Goal: Information Seeking & Learning: Learn about a topic

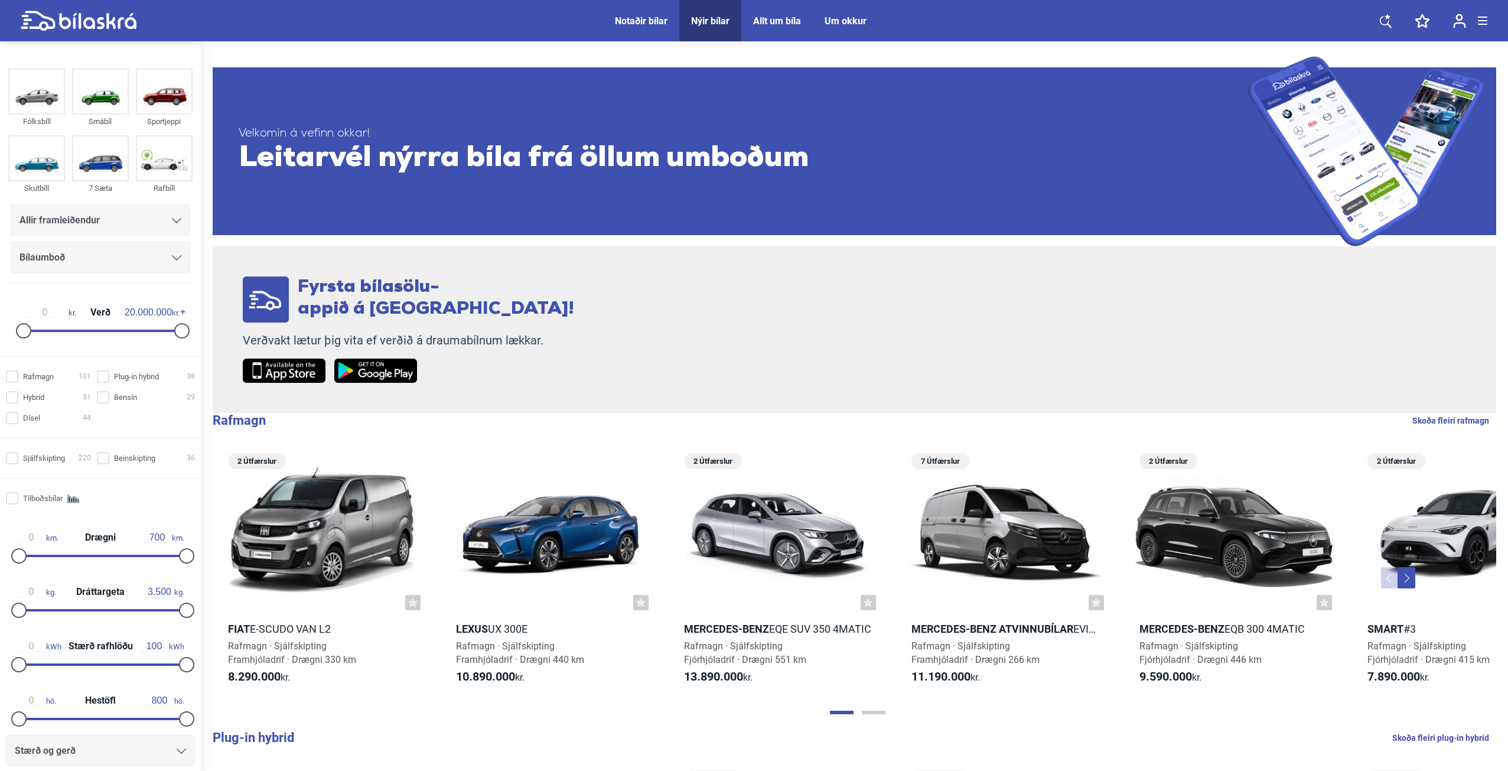
click at [156, 221] on div "Allir framleiðendur" at bounding box center [100, 220] width 162 height 17
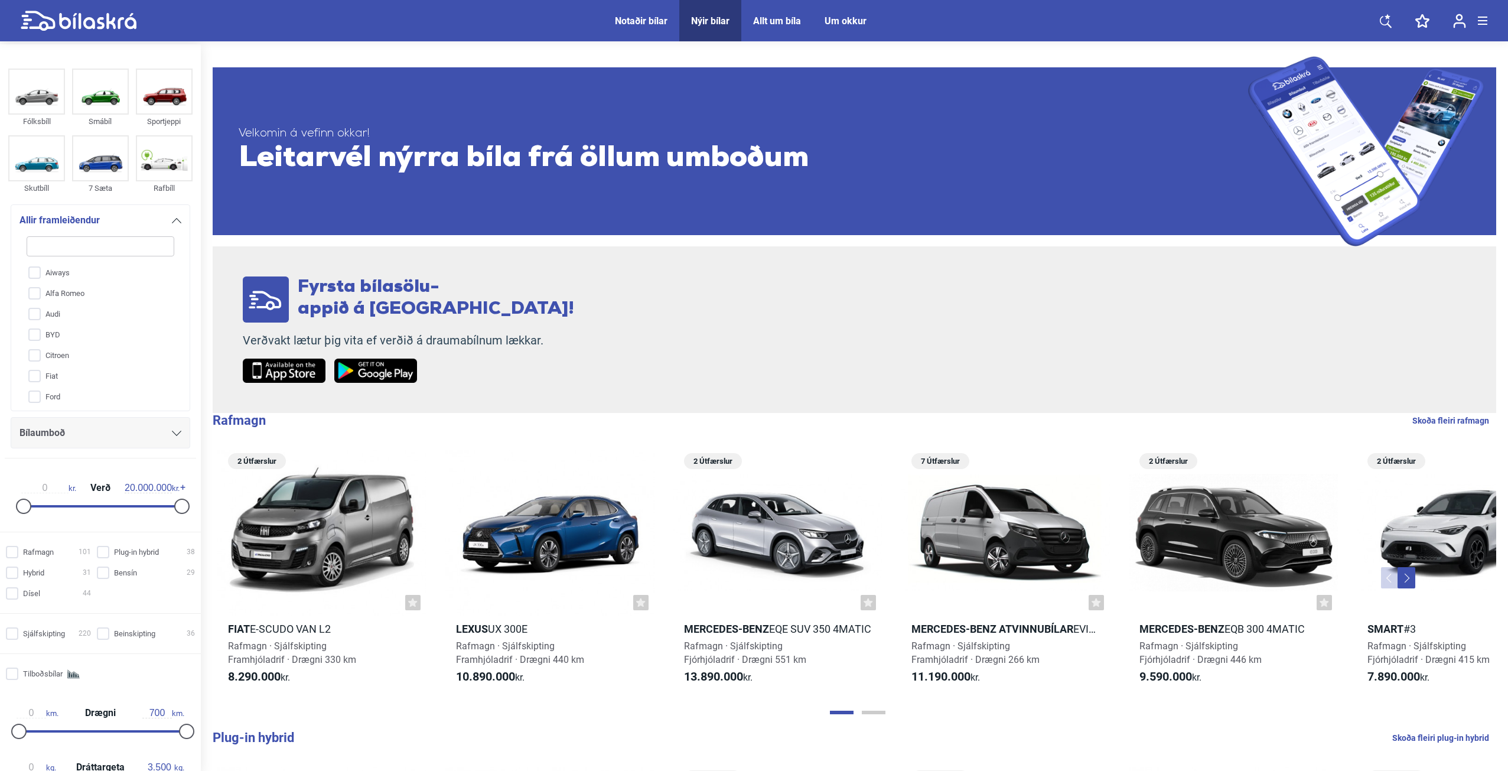
type input "f"
checkbox input "false"
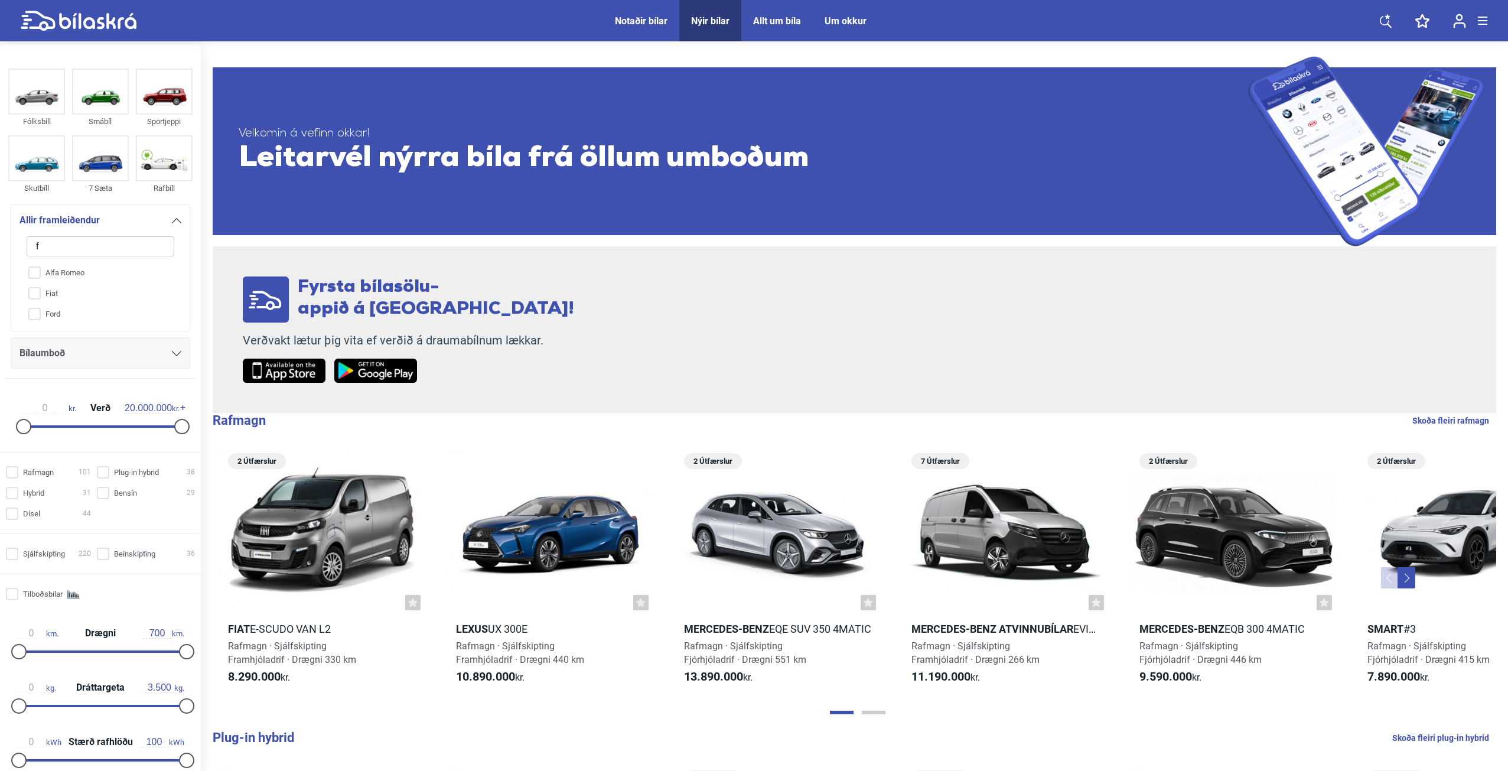
type input "fo"
checkbox input "false"
type input "ford"
checkbox input "true"
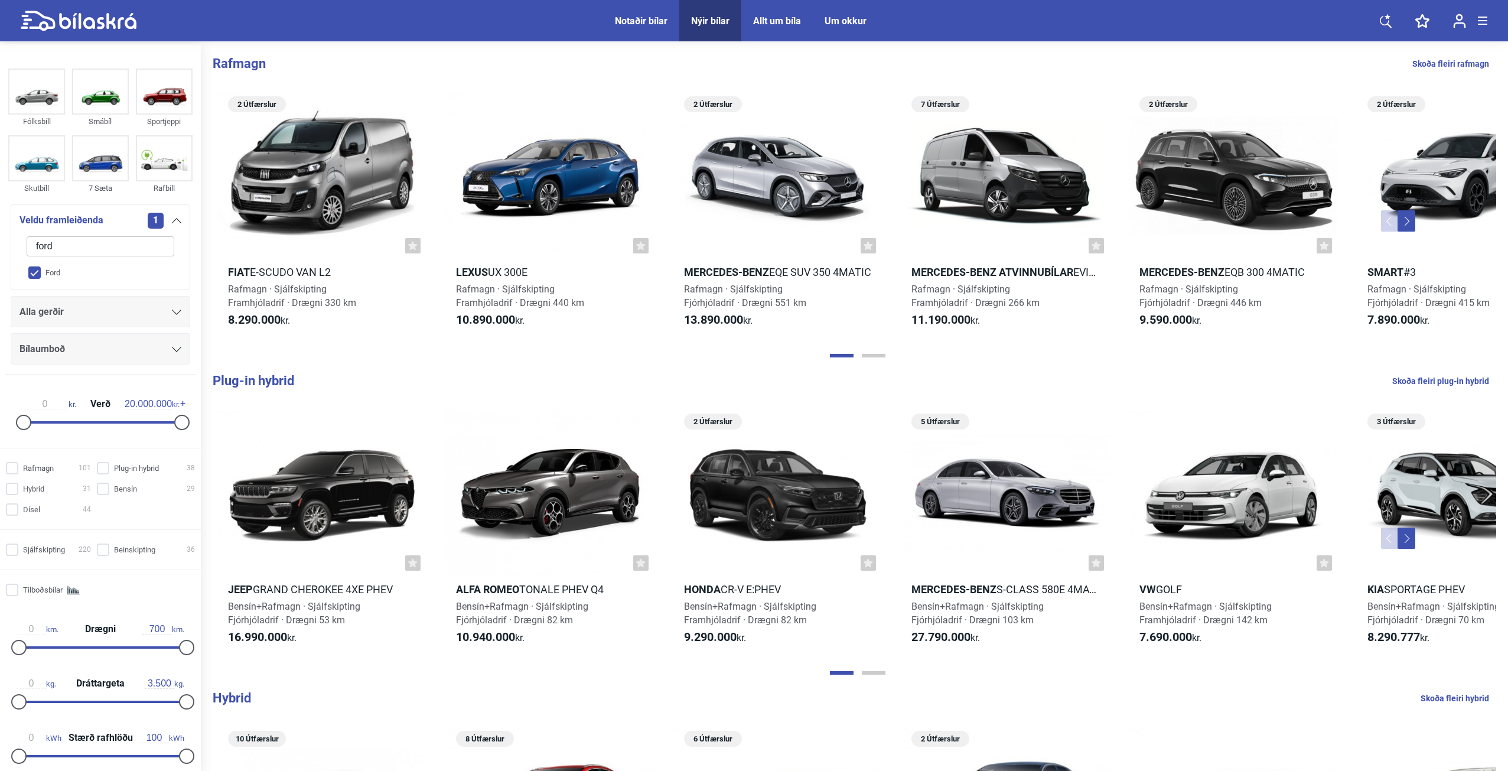
checkbox input "false"
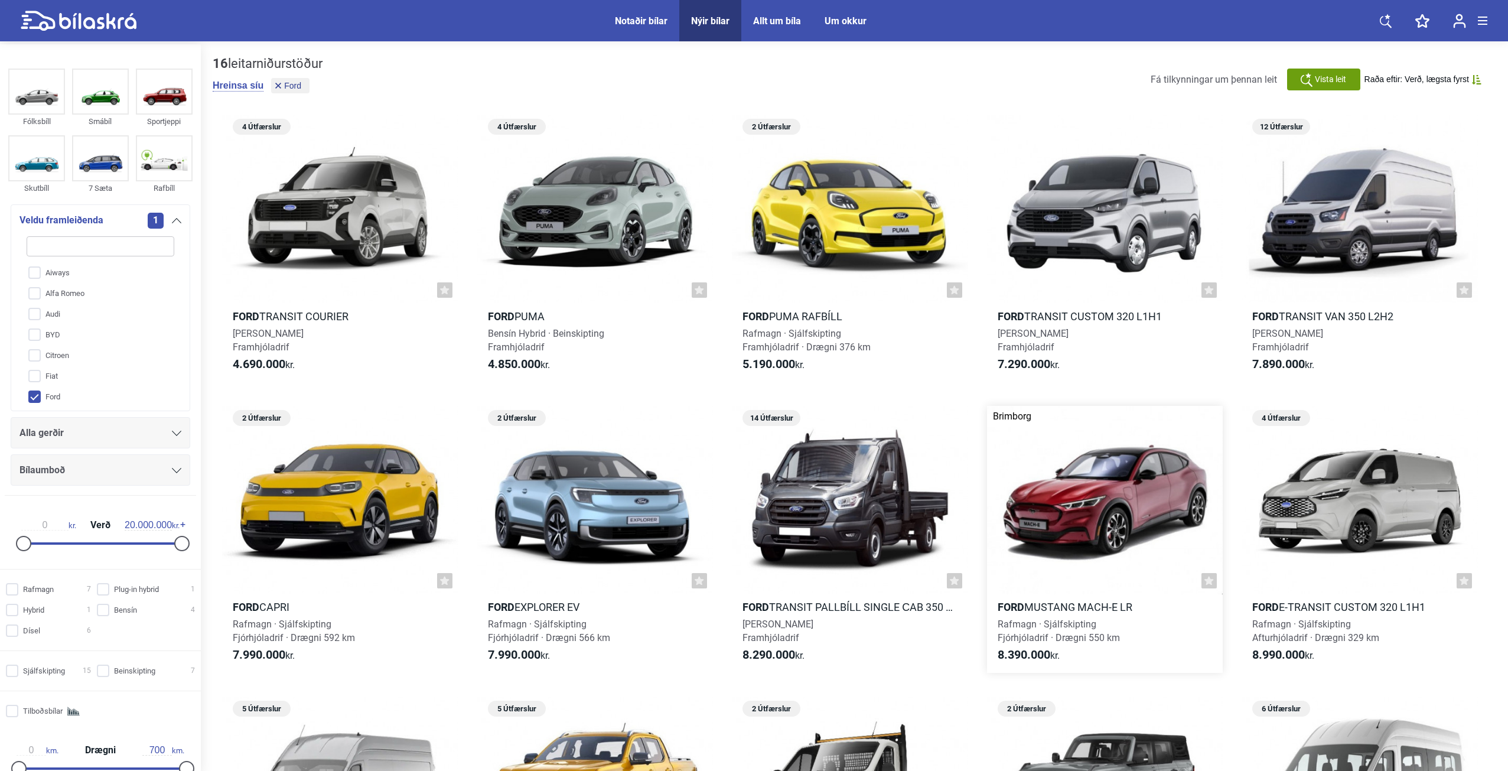
click at [1087, 514] on div at bounding box center [1105, 500] width 236 height 189
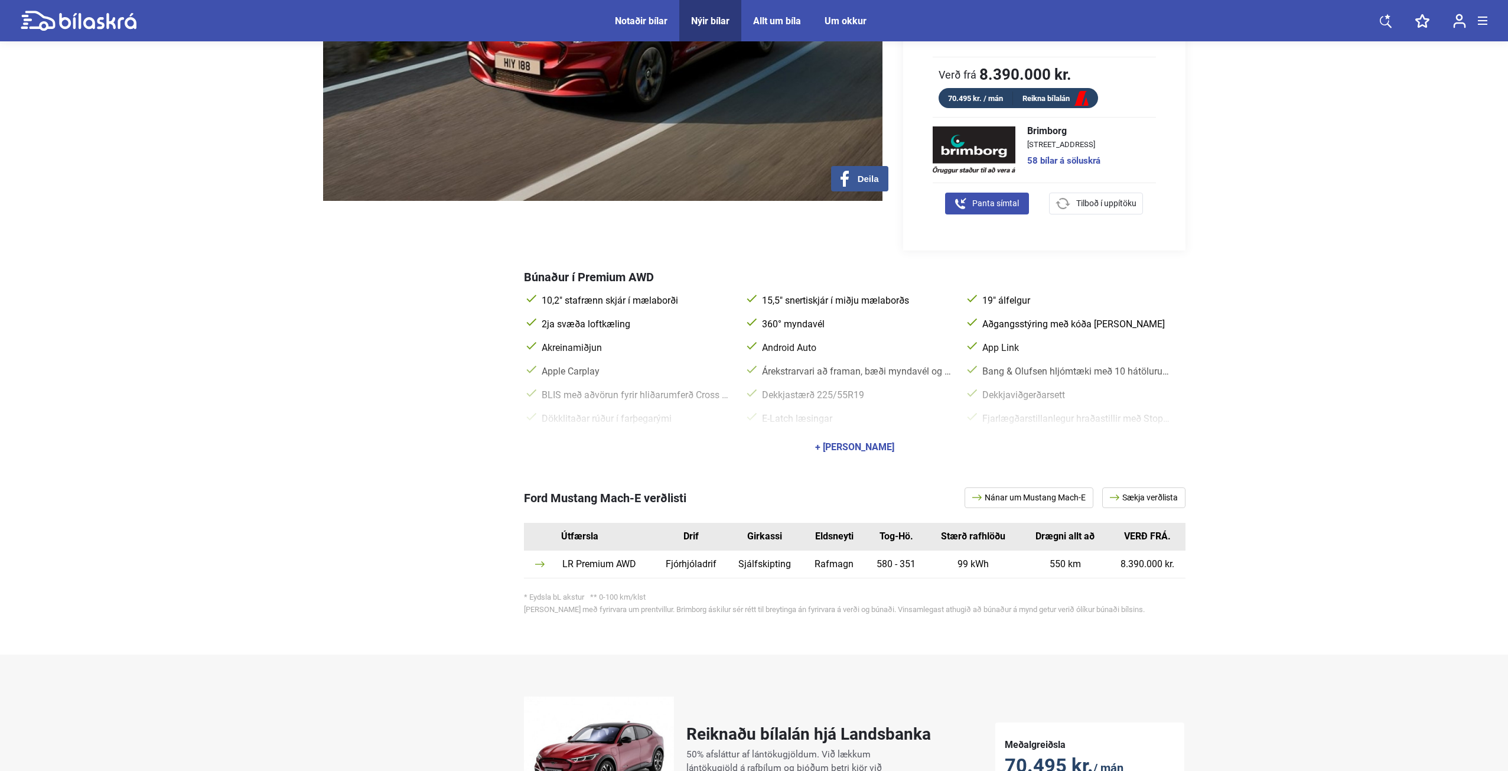
scroll to position [295, 0]
click at [822, 441] on div "+ [PERSON_NAME]" at bounding box center [854, 445] width 79 height 9
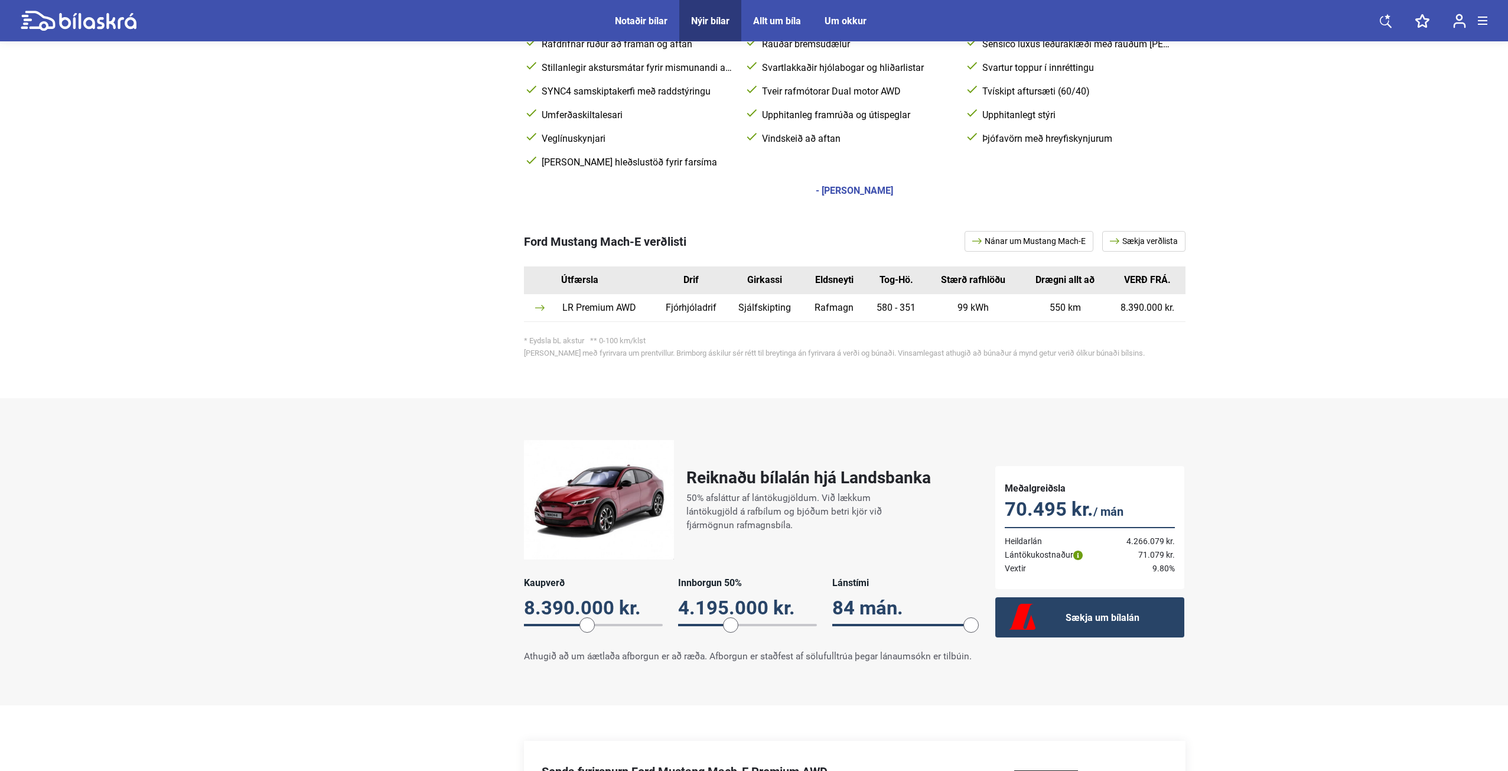
scroll to position [768, 0]
